Goal: Register for event/course

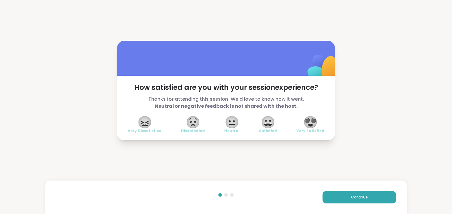
click at [309, 126] on span "😍" at bounding box center [310, 122] width 15 height 11
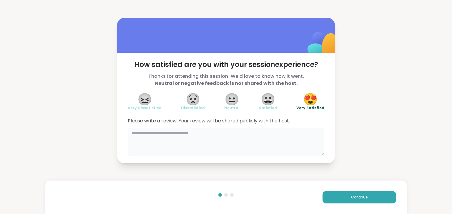
click at [291, 138] on textarea at bounding box center [226, 142] width 196 height 28
type textarea "**********"
click at [363, 194] on button "Continue" at bounding box center [358, 197] width 73 height 12
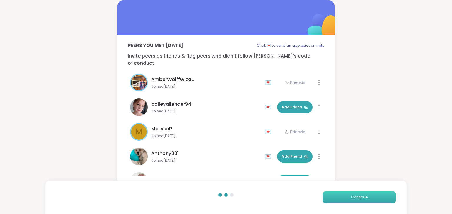
click at [346, 197] on button "Continue" at bounding box center [358, 197] width 73 height 12
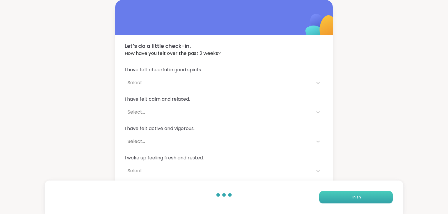
click at [345, 196] on button "Finish" at bounding box center [355, 197] width 73 height 12
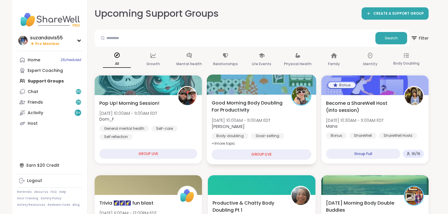
click at [269, 136] on div "Goal-setting" at bounding box center [267, 136] width 33 height 6
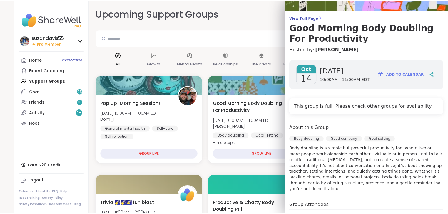
scroll to position [24, 0]
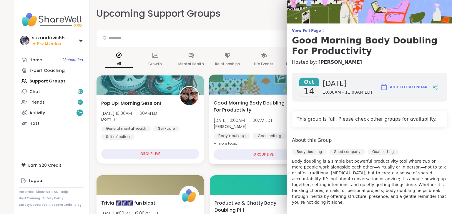
click at [239, 136] on div "Body doubling" at bounding box center [231, 136] width 37 height 6
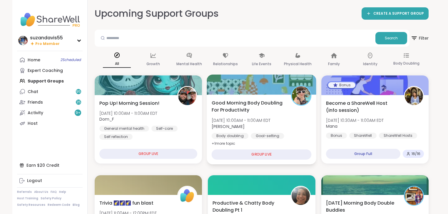
click at [265, 122] on span "[DATE] 10:00AM - 11:00AM EDT" at bounding box center [241, 121] width 59 height 6
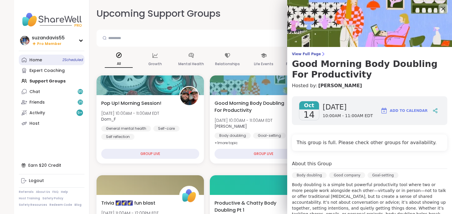
click at [54, 61] on link "Home 2 Scheduled" at bounding box center [52, 60] width 66 height 11
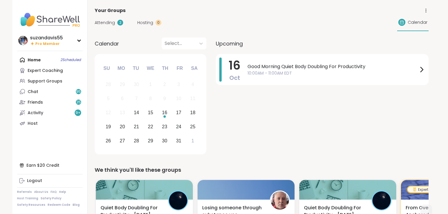
click at [63, 61] on div "Home 2 Scheduled Expert Coaching Support Groups Chat 95 Friends 25 Activity 9 +…" at bounding box center [50, 92] width 66 height 74
click at [47, 81] on div "Support Groups" at bounding box center [45, 81] width 35 height 6
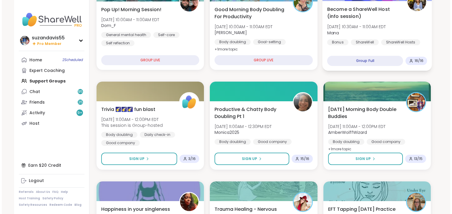
scroll to position [94, 0]
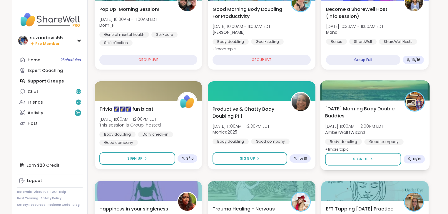
click at [365, 129] on span "AmberWolffWizard" at bounding box center [354, 132] width 58 height 6
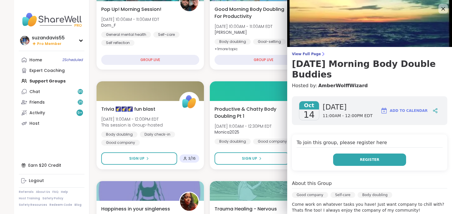
click at [365, 160] on span "Register" at bounding box center [369, 159] width 19 height 5
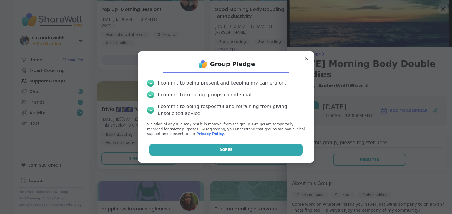
click at [230, 151] on button "Agree" at bounding box center [225, 150] width 153 height 12
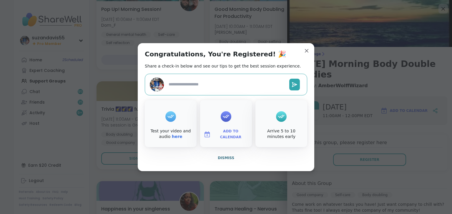
type textarea "*"
click at [223, 134] on span "Add to Calendar" at bounding box center [230, 134] width 35 height 11
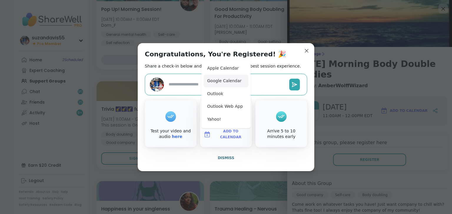
click at [218, 78] on button "Google Calendar" at bounding box center [225, 81] width 45 height 13
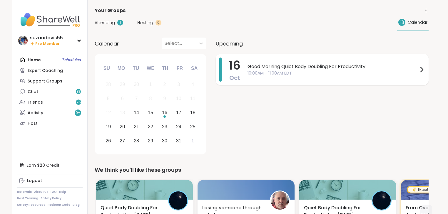
click at [309, 70] on span "10:00AM - 11:00AM EDT" at bounding box center [333, 73] width 171 height 6
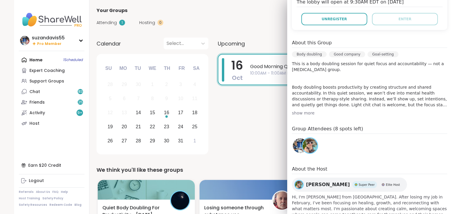
scroll to position [141, 0]
click at [257, 126] on div "16 Oct Good Morning Quiet Body Doubling For Productivity 10:00AM - 11:00AM EDT" at bounding box center [324, 105] width 213 height 103
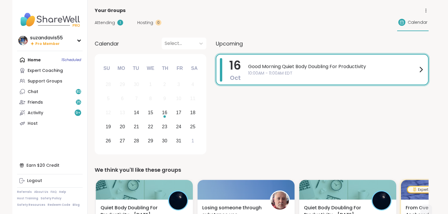
click at [314, 73] on span "10:00AM - 11:00AM EDT" at bounding box center [332, 73] width 169 height 6
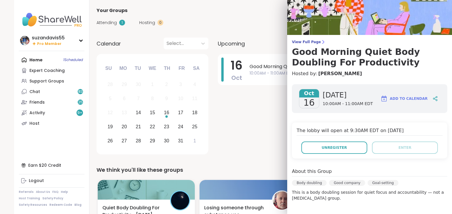
scroll to position [24, 0]
